Goal: Task Accomplishment & Management: Use online tool/utility

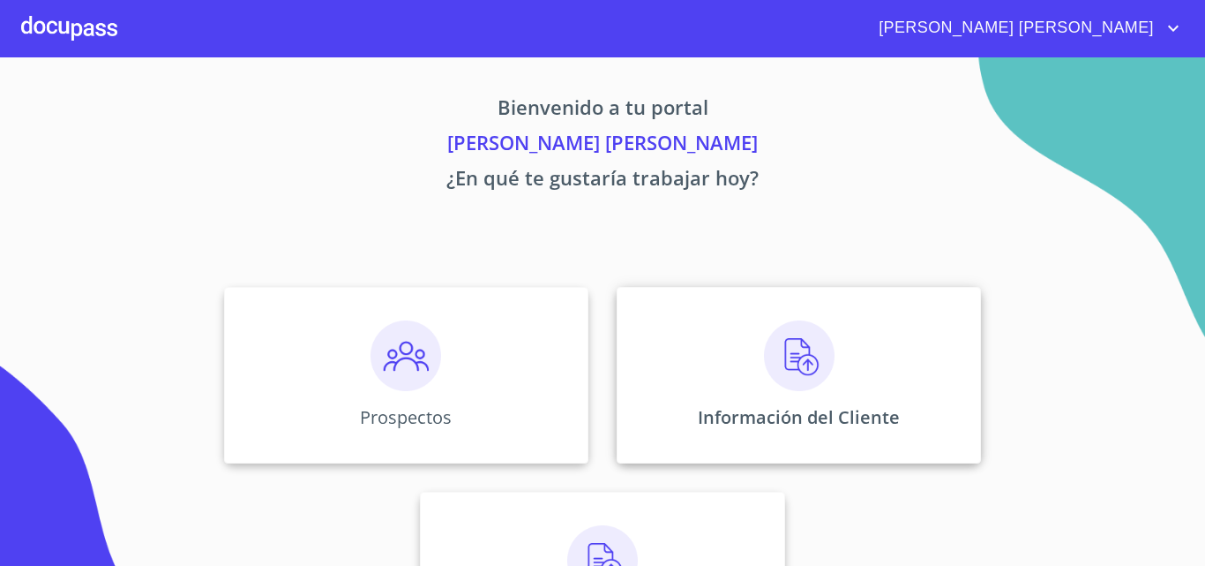
click at [717, 365] on div "Información del Cliente" at bounding box center [799, 375] width 364 height 176
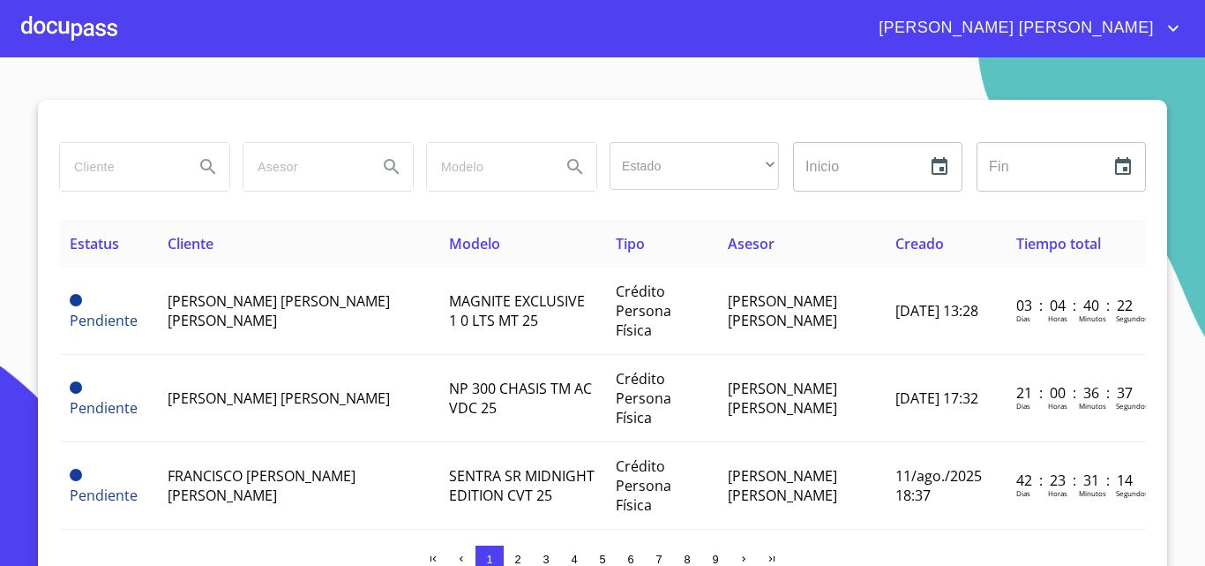
click at [112, 161] on input "search" at bounding box center [120, 167] width 120 height 48
click at [125, 168] on input "search" at bounding box center [120, 167] width 120 height 48
type input "[PERSON_NAME]"
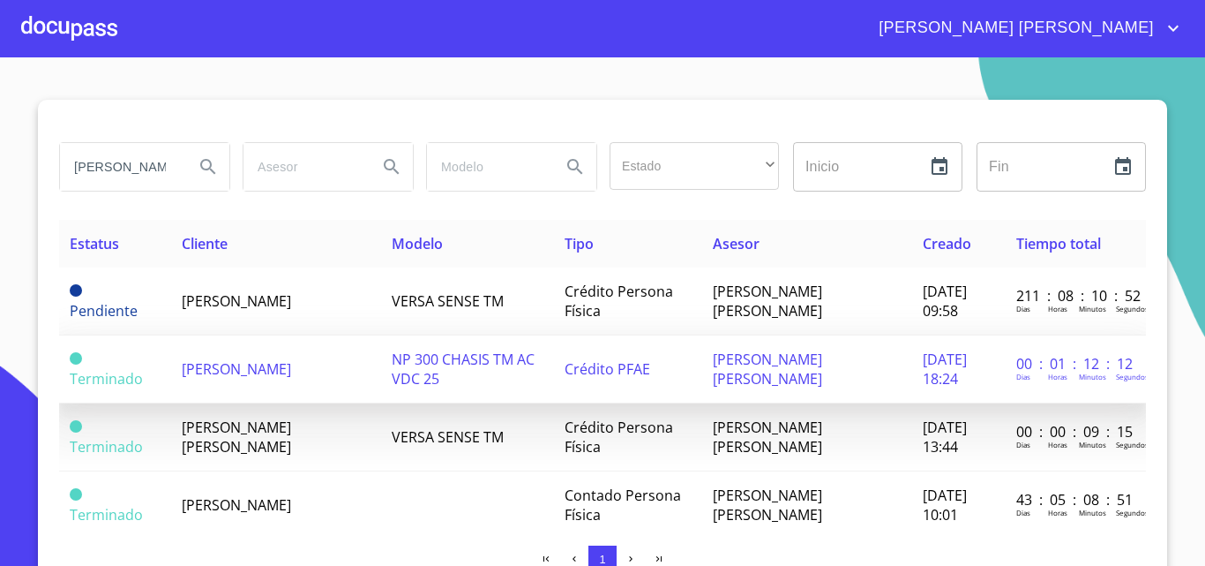
click at [225, 373] on span "[PERSON_NAME]" at bounding box center [236, 368] width 109 height 19
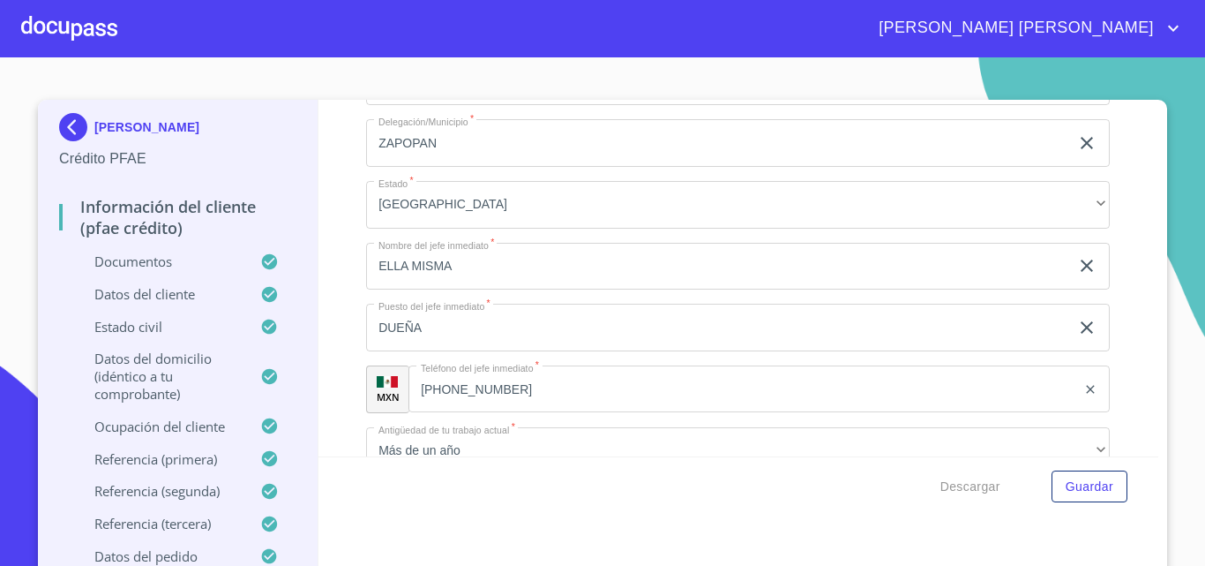
scroll to position [8389, 0]
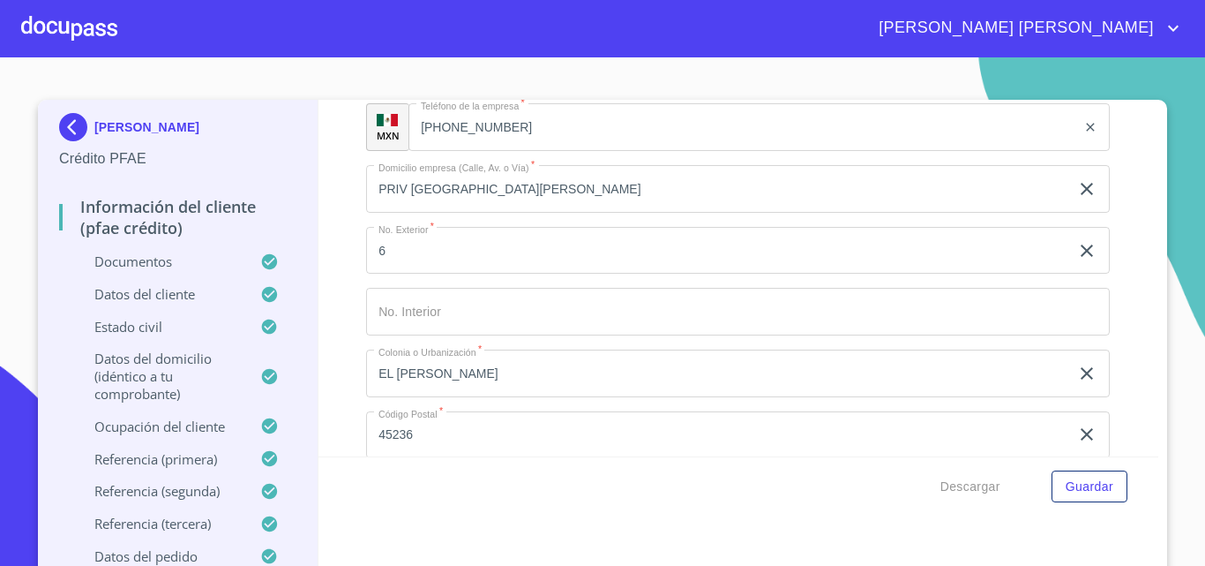
click at [1170, 17] on span "[PERSON_NAME] [PERSON_NAME]" at bounding box center [1025, 28] width 319 height 28
click at [1148, 46] on li "Salir" at bounding box center [1155, 37] width 57 height 32
